Goal: Navigation & Orientation: Find specific page/section

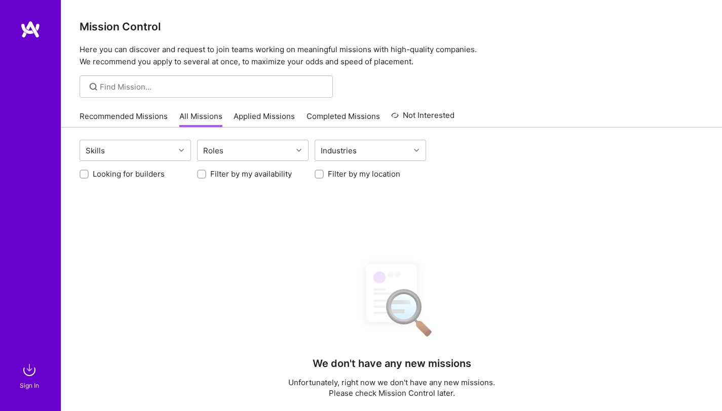
scroll to position [185, 0]
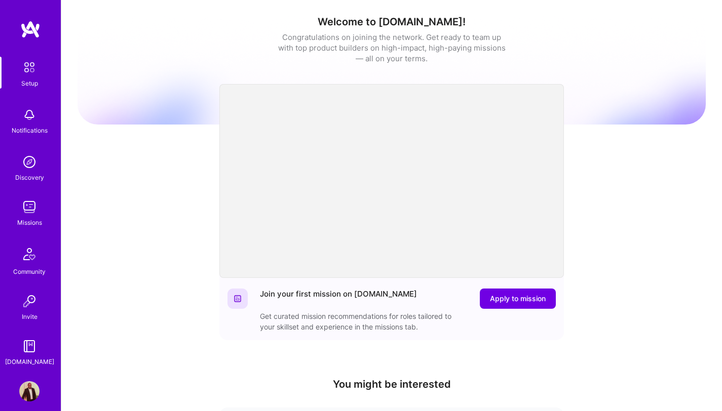
click at [30, 202] on img at bounding box center [29, 207] width 20 height 20
